Goal: Task Accomplishment & Management: Use online tool/utility

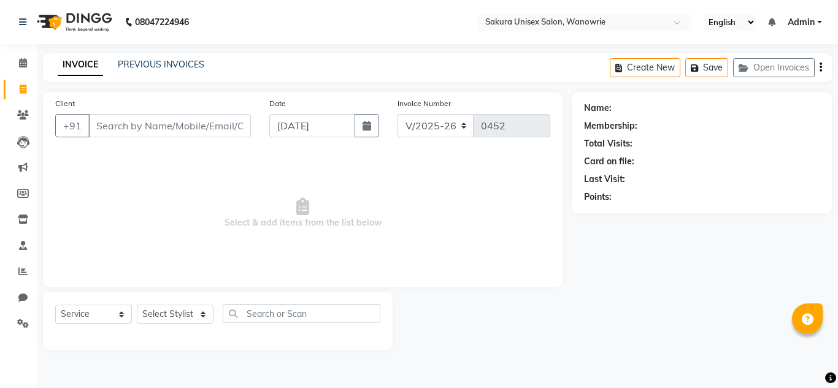
select select "7662"
select select "service"
click at [751, 110] on div "Name:" at bounding box center [701, 108] width 235 height 13
click at [25, 105] on link "Clients" at bounding box center [18, 115] width 29 height 20
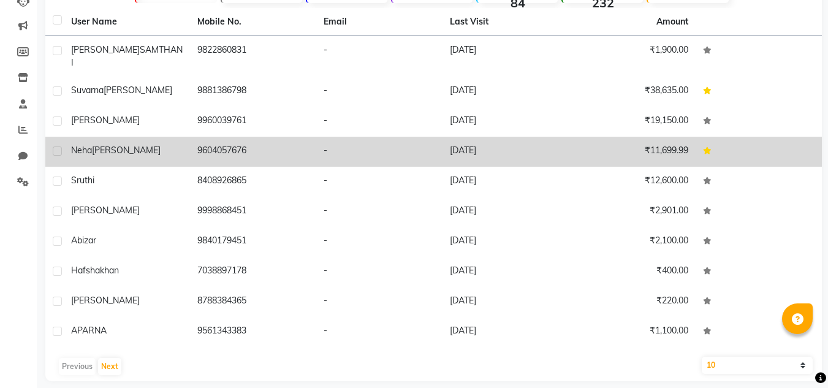
scroll to position [143, 0]
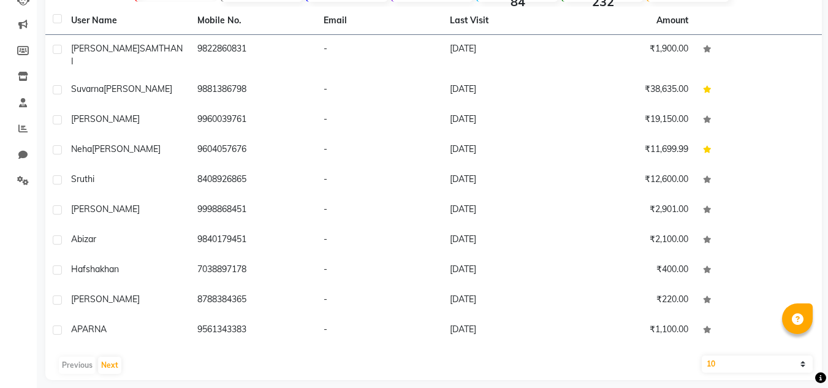
click at [122, 357] on div "Previous Next" at bounding box center [433, 366] width 767 height 20
click at [115, 358] on button "Next" at bounding box center [109, 365] width 23 height 17
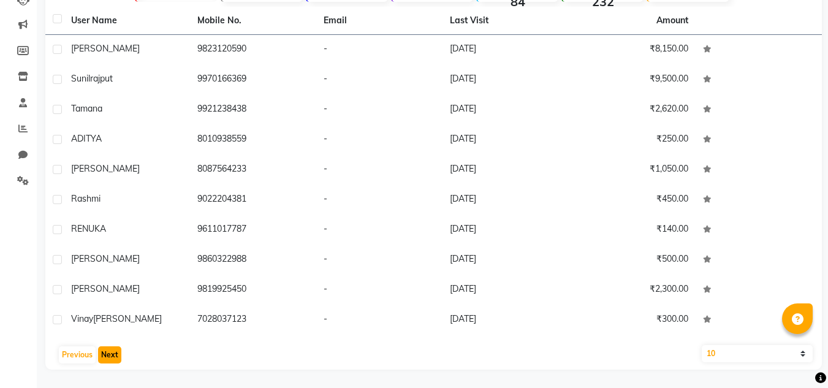
click at [115, 358] on button "Next" at bounding box center [109, 354] width 23 height 17
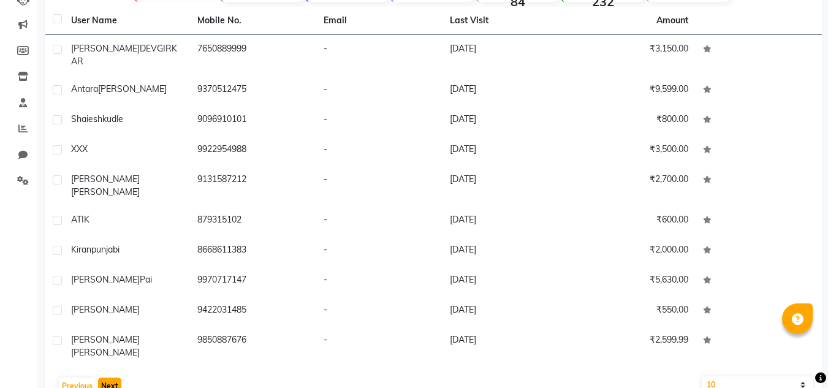
click at [115, 378] on button "Next" at bounding box center [109, 386] width 23 height 17
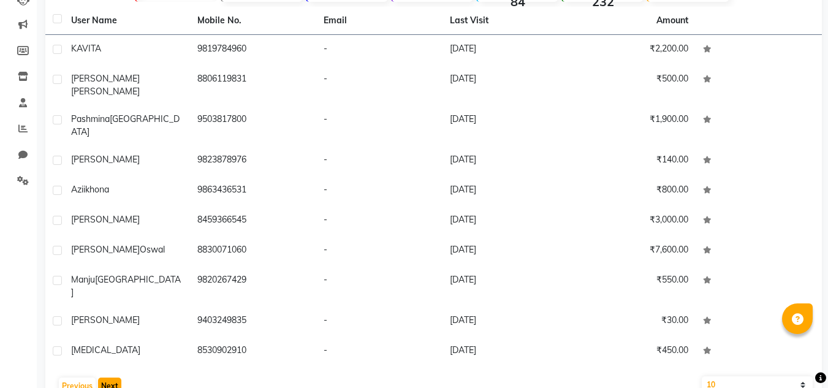
click at [116, 378] on button "Next" at bounding box center [109, 386] width 23 height 17
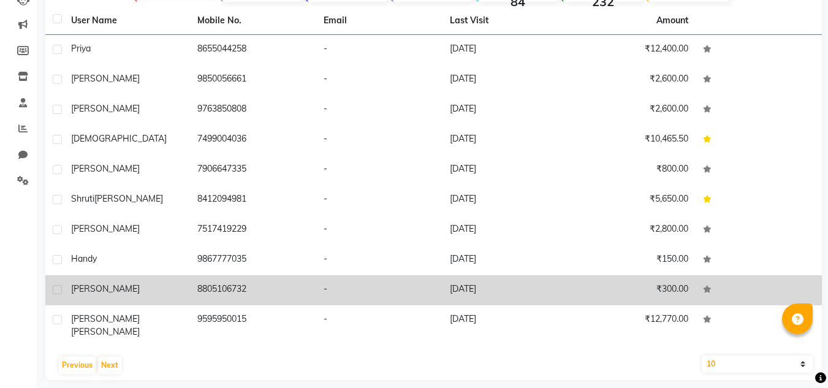
click at [112, 302] on td "[PERSON_NAME]" at bounding box center [127, 290] width 126 height 30
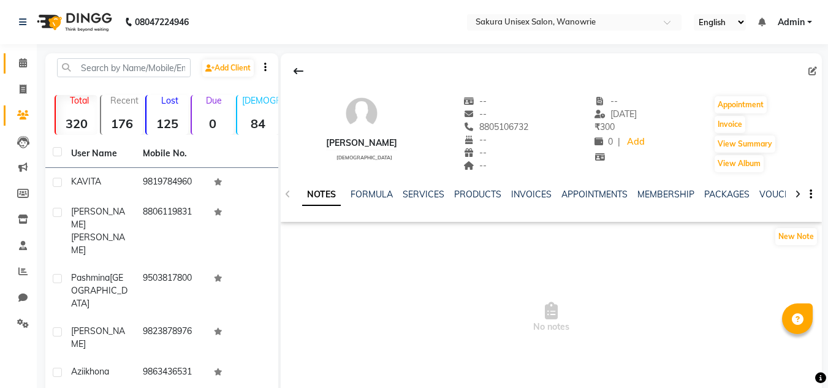
click at [10, 72] on link "Calendar" at bounding box center [18, 63] width 29 height 20
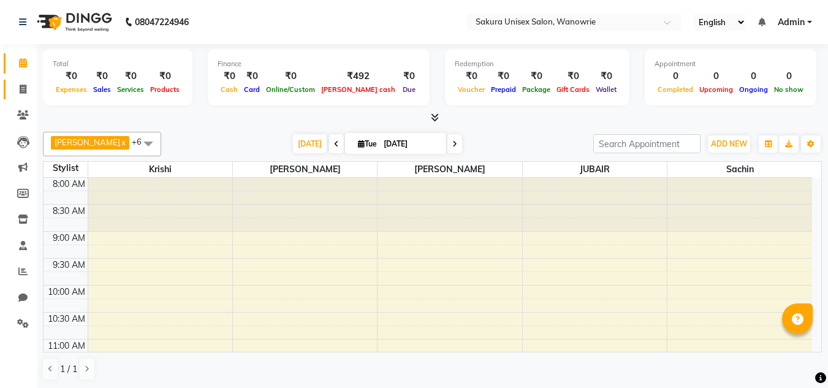
click at [31, 97] on link "Invoice" at bounding box center [18, 90] width 29 height 20
select select "service"
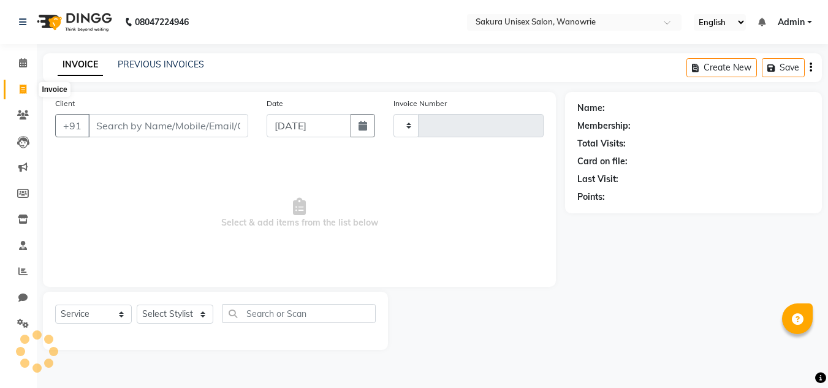
type input "0452"
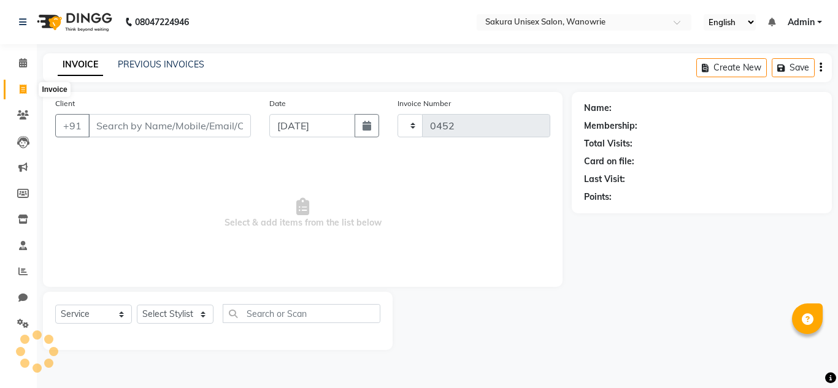
select select "7662"
